Goal: Information Seeking & Learning: Learn about a topic

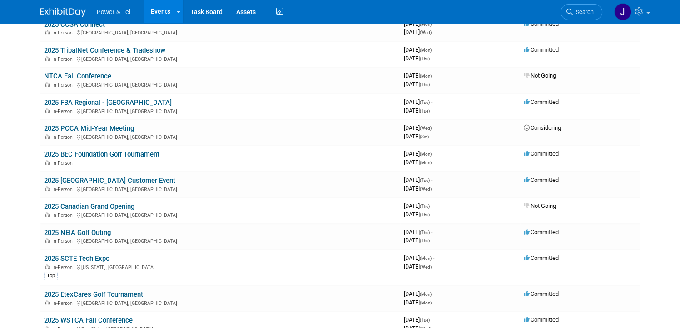
scroll to position [363, 0]
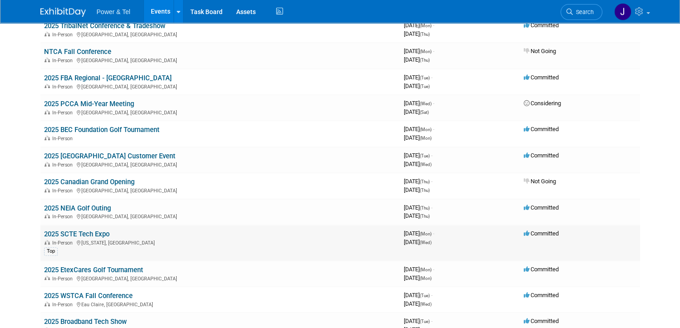
click at [82, 230] on link "2025 SCTE Tech Expo" at bounding box center [76, 234] width 65 height 8
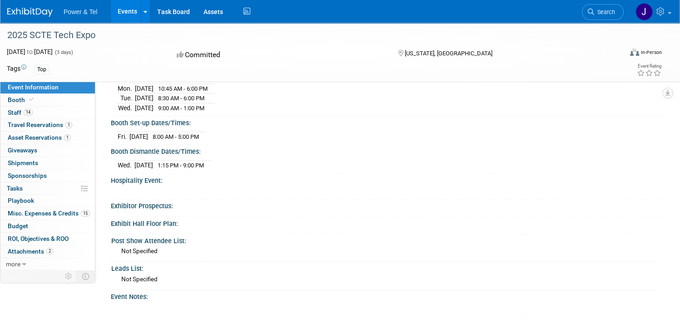
scroll to position [363, 0]
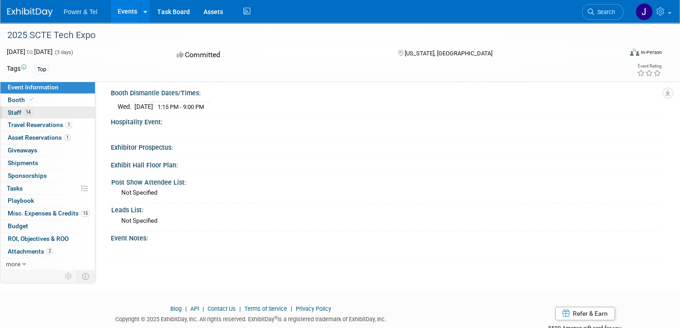
click at [33, 113] on span "Staff 14" at bounding box center [20, 112] width 25 height 7
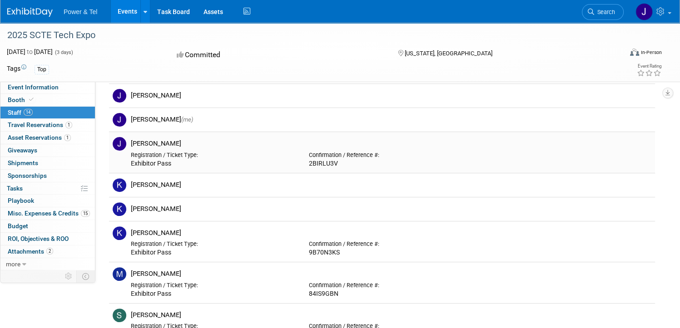
scroll to position [272, 0]
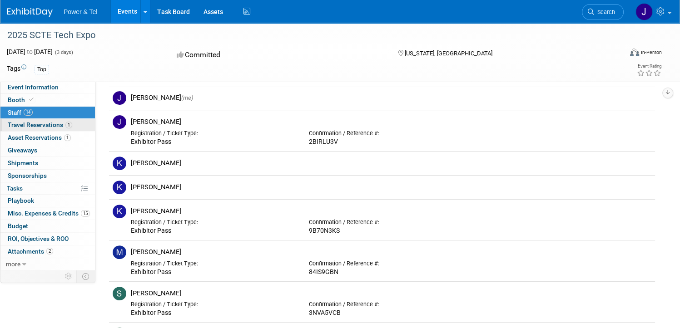
click at [72, 125] on span "Travel Reservations 1" at bounding box center [40, 124] width 64 height 7
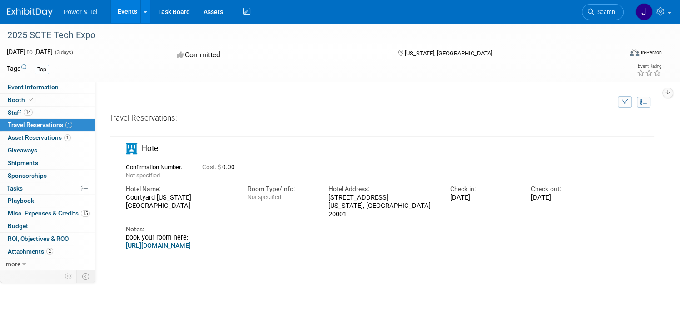
drag, startPoint x: 159, startPoint y: 194, endPoint x: 248, endPoint y: 203, distance: 89.9
click at [234, 203] on div "Courtyard Washington Downtown/Convention Center" at bounding box center [180, 201] width 108 height 17
drag, startPoint x: 248, startPoint y: 203, endPoint x: 236, endPoint y: 204, distance: 11.8
copy div "Courtyard Washington Downtown/Convention Center"
click at [181, 255] on div "Travel Reservations: Not specified Cost: $ 0.00 Hotel Name: Notes:" at bounding box center [382, 249] width 546 height 272
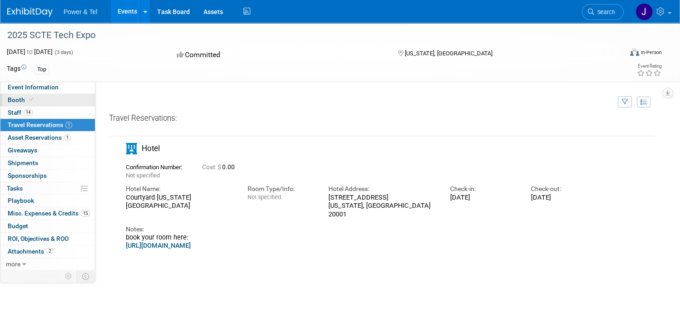
click at [35, 97] on span "Booth" at bounding box center [22, 99] width 28 height 7
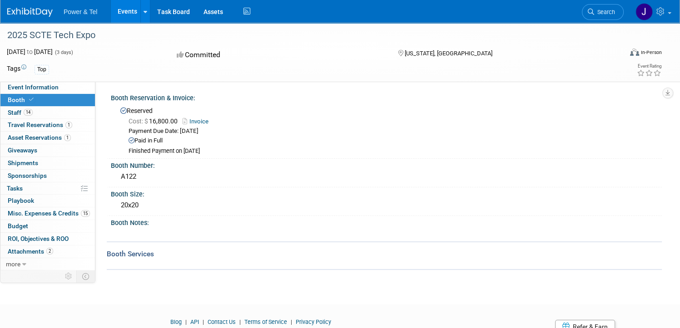
click at [47, 177] on span "Sponsorships 0" at bounding box center [27, 175] width 39 height 7
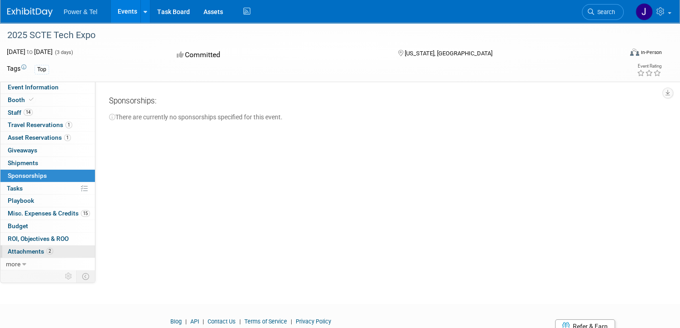
click at [49, 249] on span "Attachments 2" at bounding box center [30, 251] width 45 height 7
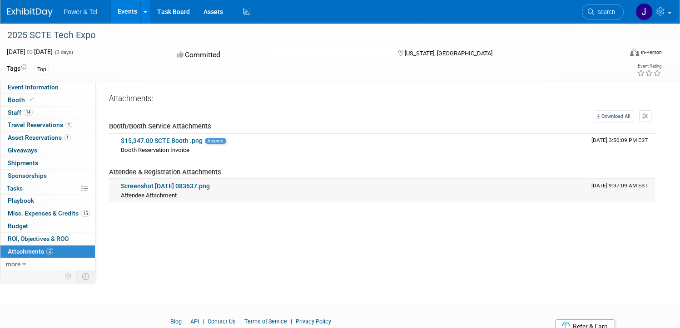
click at [185, 188] on link "Screenshot 2025-08-08 083637.png" at bounding box center [165, 185] width 89 height 7
click at [35, 100] on span "Booth" at bounding box center [22, 99] width 28 height 7
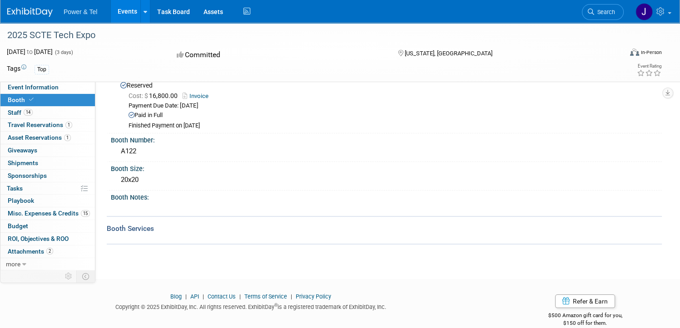
scroll to position [39, 0]
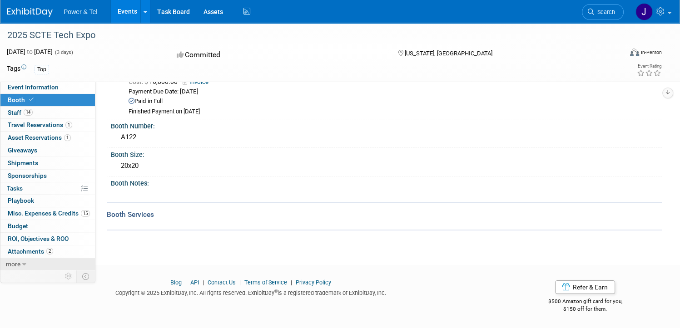
click at [26, 262] on icon at bounding box center [24, 264] width 4 height 6
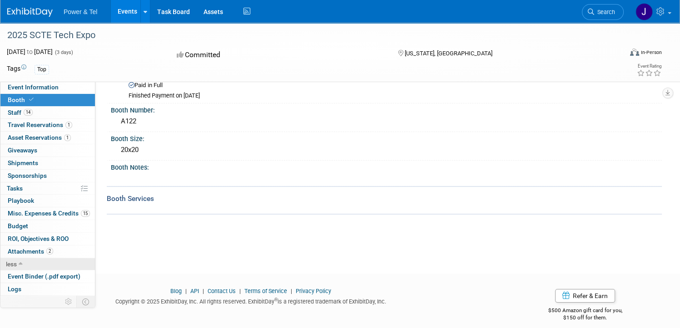
scroll to position [64, 0]
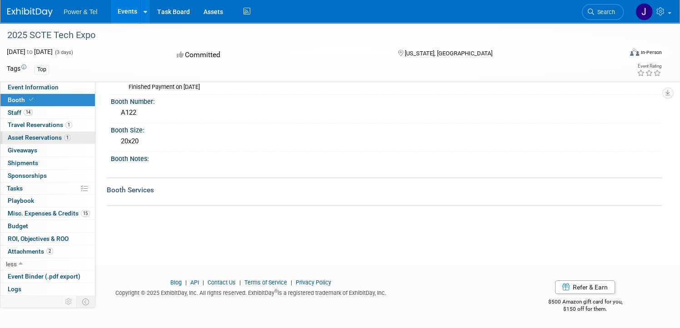
click at [52, 139] on span "Asset Reservations 1" at bounding box center [39, 137] width 63 height 7
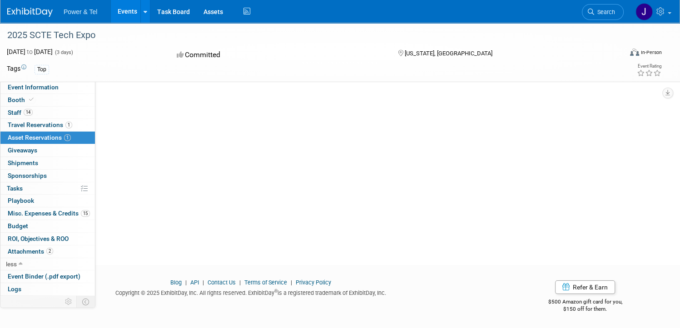
scroll to position [0, 0]
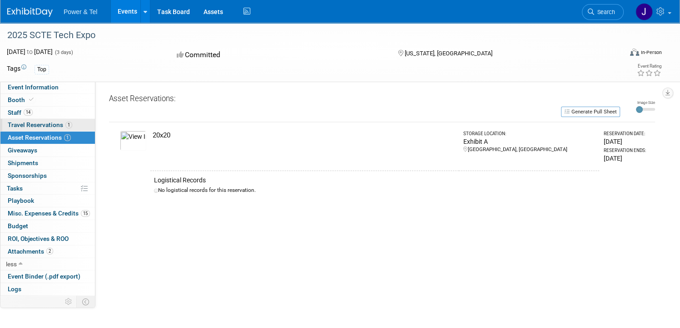
click at [69, 126] on span "Travel Reservations 1" at bounding box center [40, 124] width 64 height 7
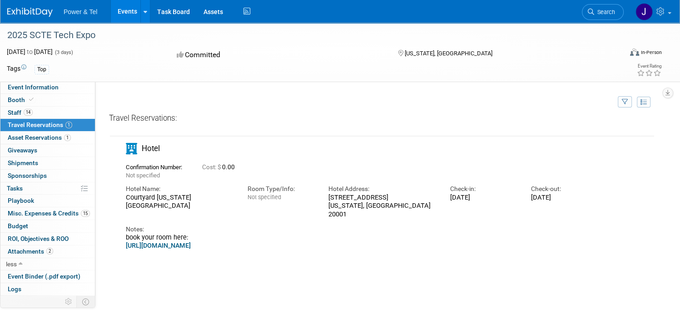
click at [191, 242] on link "https://book.passkey.com/gt/220623044?gtid=d7c82fd41a06a9e1088403682da688cb" at bounding box center [158, 245] width 65 height 7
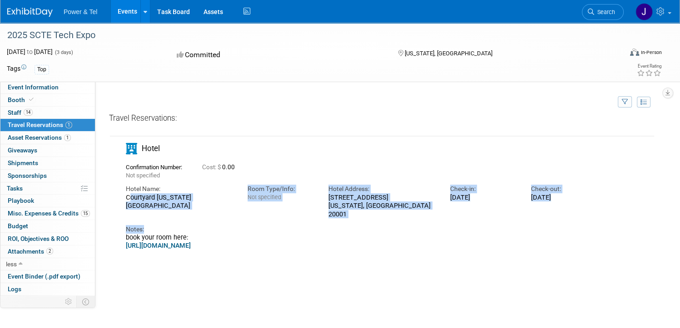
drag, startPoint x: 160, startPoint y: 194, endPoint x: 251, endPoint y: 210, distance: 92.2
click at [251, 210] on div "Confirmation Number: Not specified Cost: $ 0.00 Hotel Name: Room Type/Info: Not…" at bounding box center [362, 205] width 473 height 90
click at [249, 218] on div "Notes: book your room here: https://book.passkey.com/gt/220623044?gtid=d7c82fd4…" at bounding box center [362, 234] width 473 height 32
click at [234, 206] on div "Courtyard Washington Downtown/Convention Center" at bounding box center [180, 201] width 108 height 17
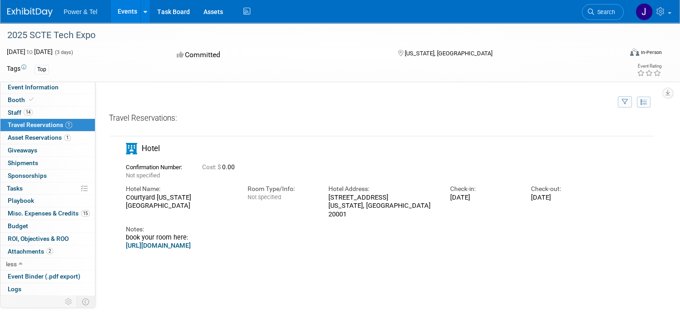
drag, startPoint x: 247, startPoint y: 203, endPoint x: 159, endPoint y: 197, distance: 88.3
click at [159, 197] on div "Courtyard Washington Downtown/Convention Center" at bounding box center [180, 201] width 108 height 17
copy div "Courtyard Washington Downtown/Convention Center"
